Goal: Transaction & Acquisition: Purchase product/service

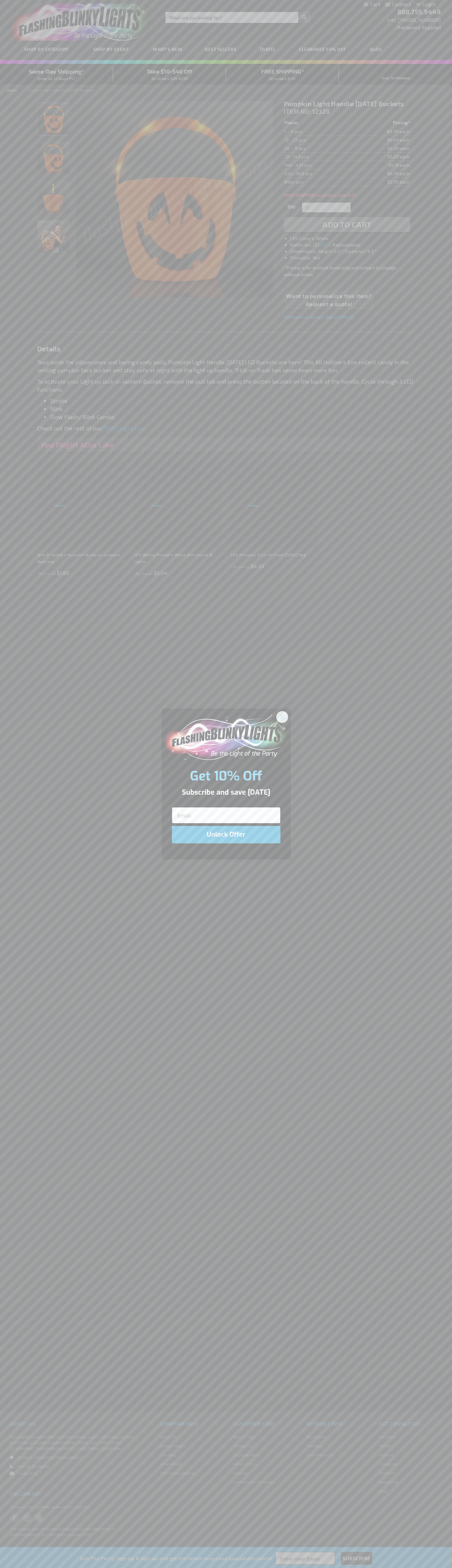
click at [282, 716] on icon "Close dialog" at bounding box center [281, 716] width 4 height 4
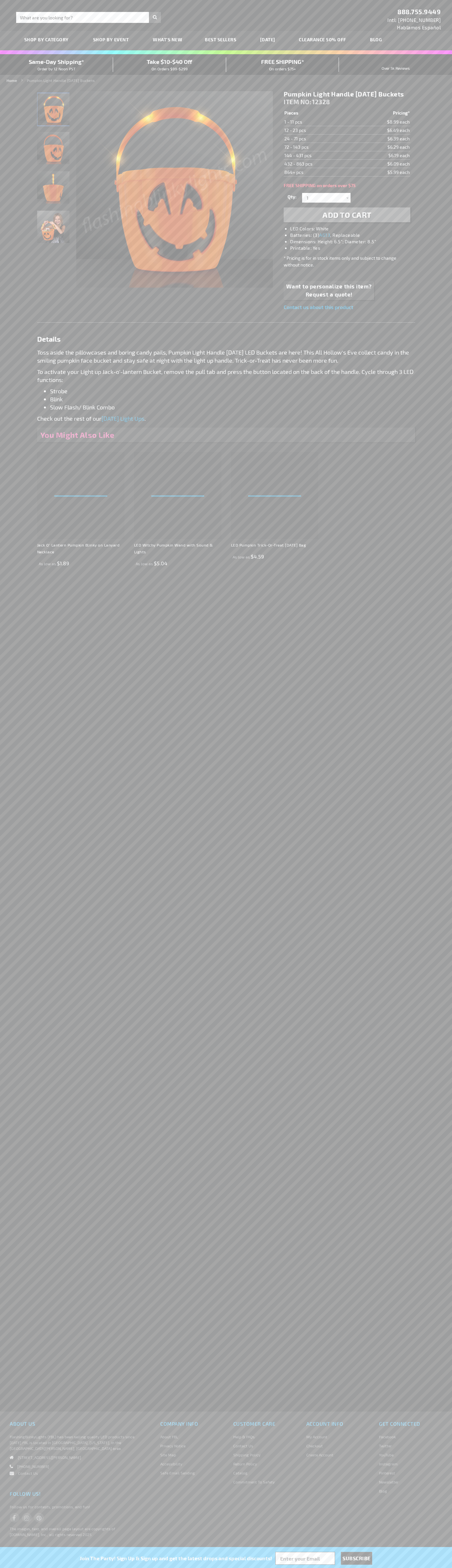
click at [347, 219] on span "Add to Cart" at bounding box center [347, 214] width 49 height 9
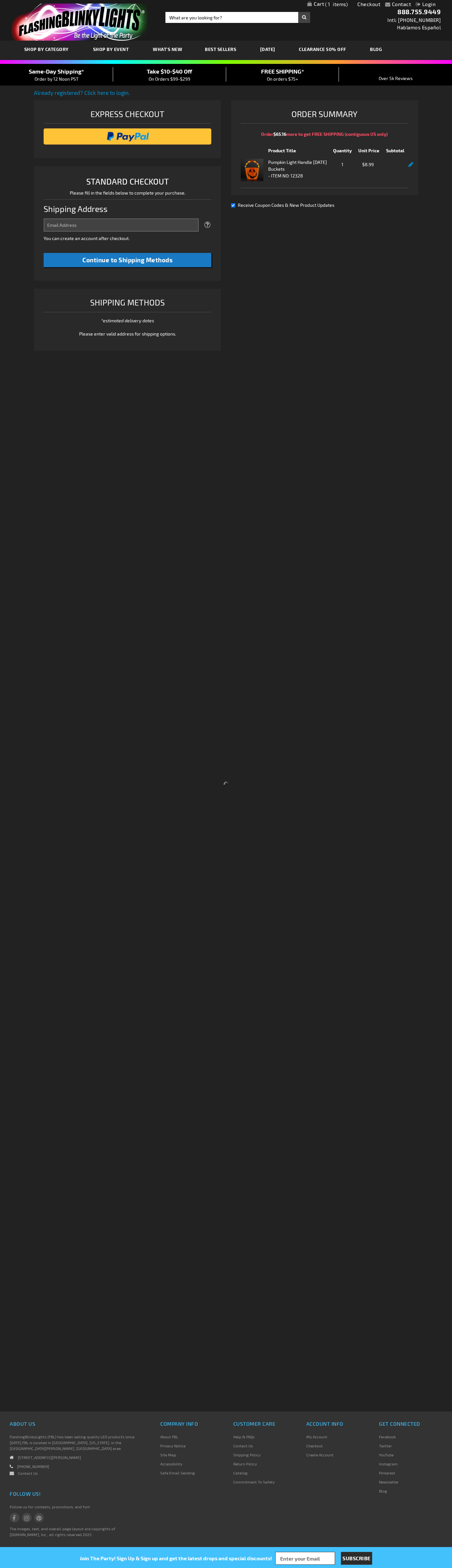
select select "US"
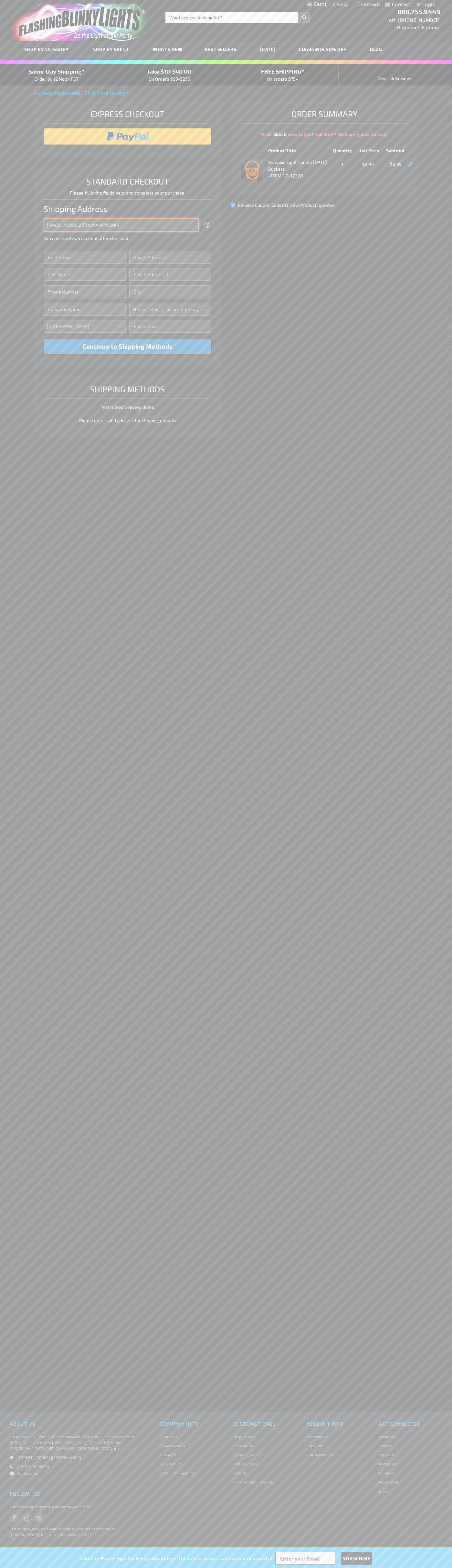
type input "johnsmith005@storebotmail.joonix.net"
type input "John"
type input "2590 Pearl Street"
type input "First floor"
type input "boulder"
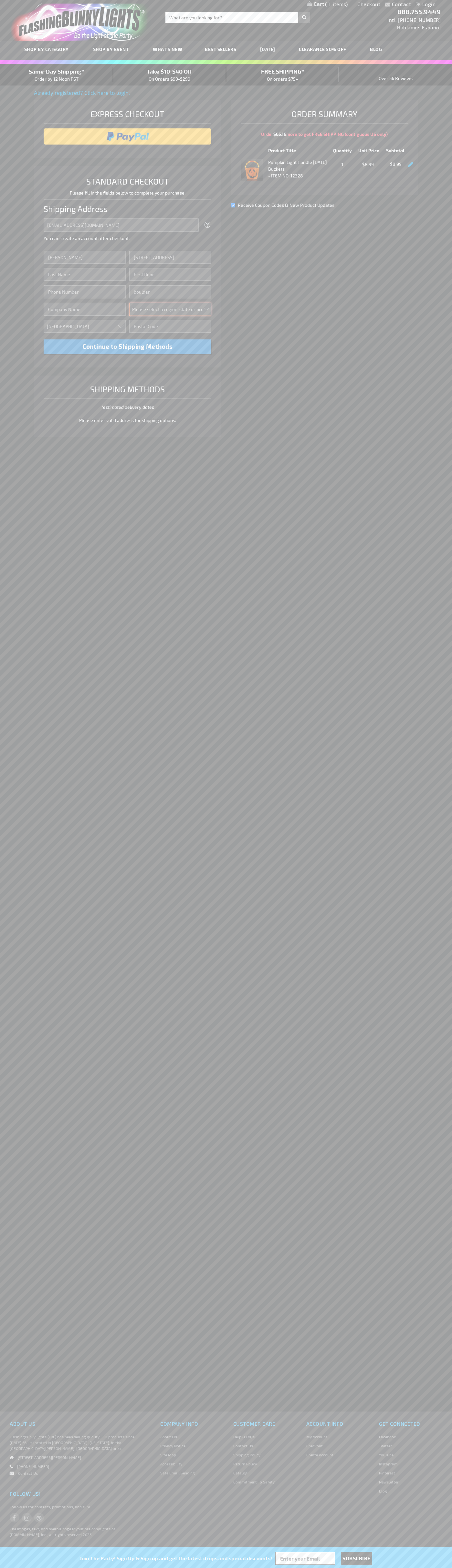
select select "13"
type input "80302"
type input "Smith"
type input "6502530000"
type input "John Smith"
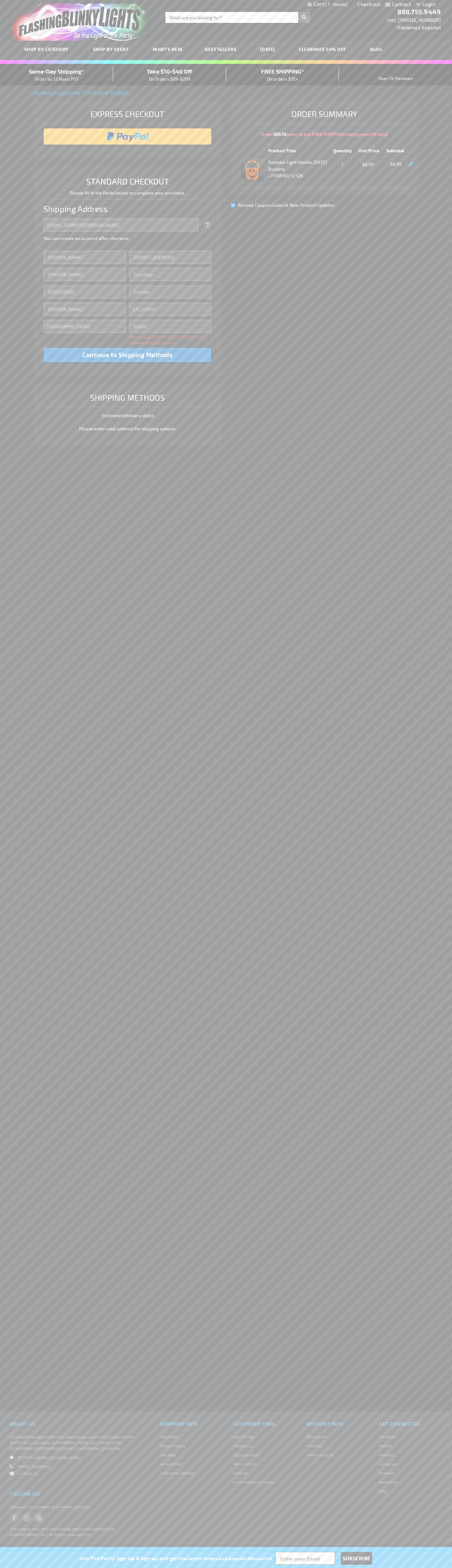
click at [57, 75] on div "Same-Day Shipping* Order by 12 Noon PST" at bounding box center [57, 74] width 113 height 15
click at [127, 136] on input "image" at bounding box center [127, 136] width 161 height 13
